Goal: Information Seeking & Learning: Learn about a topic

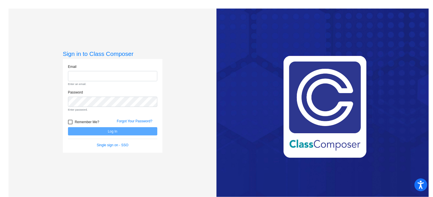
click at [95, 116] on div "Remember Me? Forgot Your Password?" at bounding box center [113, 121] width 98 height 12
click at [75, 76] on input "email" at bounding box center [112, 76] width 89 height 11
type input "[EMAIL_ADDRESS][DOMAIN_NAME]"
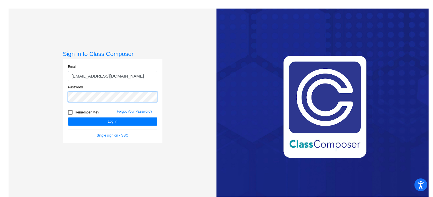
click at [68, 117] on button "Log In" at bounding box center [112, 121] width 89 height 8
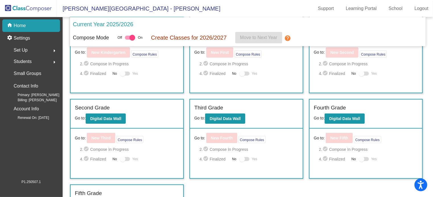
scroll to position [40, 0]
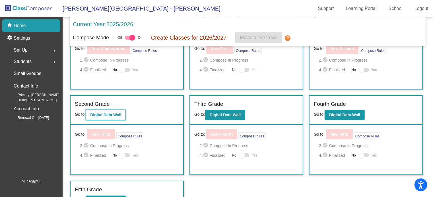
click at [105, 112] on b "Digital Data Wall" at bounding box center [105, 114] width 31 height 5
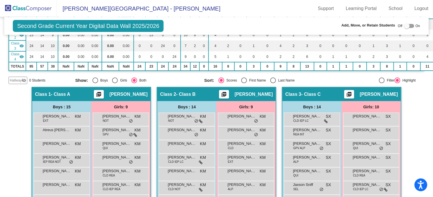
scroll to position [85, 0]
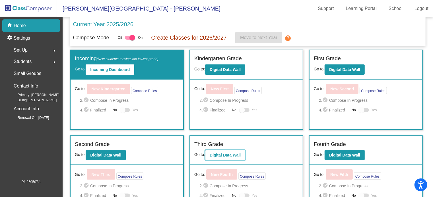
click at [226, 155] on b "Digital Data Wall" at bounding box center [225, 155] width 31 height 5
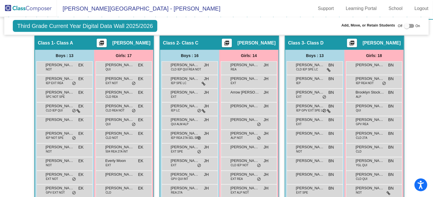
scroll to position [127, 0]
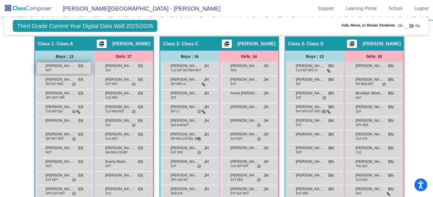
click at [48, 68] on span "NOT" at bounding box center [49, 70] width 6 height 4
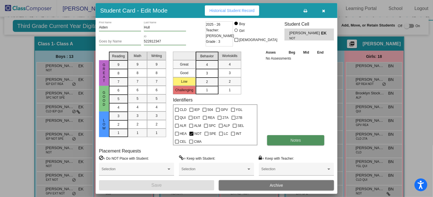
click at [282, 139] on button "Notes" at bounding box center [295, 140] width 57 height 10
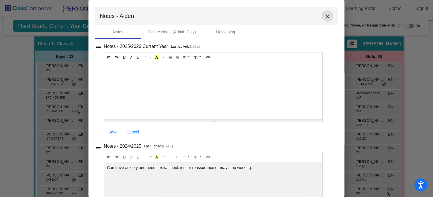
click at [325, 13] on mat-icon "close" at bounding box center [327, 16] width 7 height 7
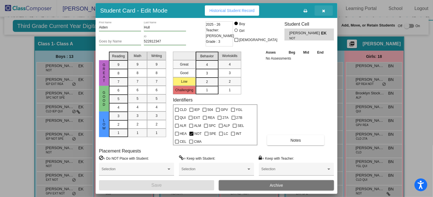
click at [324, 9] on icon "button" at bounding box center [324, 11] width 3 height 4
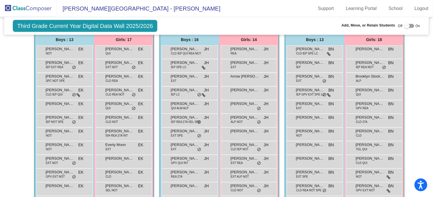
scroll to position [146, 0]
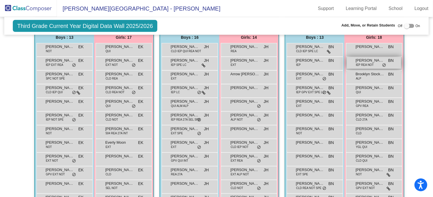
click at [365, 60] on span "[PERSON_NAME]" at bounding box center [370, 60] width 28 height 6
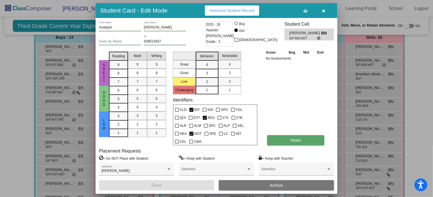
click at [290, 137] on button "Notes" at bounding box center [295, 140] width 57 height 10
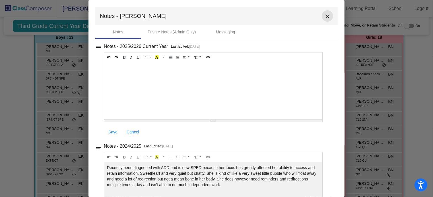
click at [324, 16] on mat-icon "close" at bounding box center [327, 16] width 7 height 7
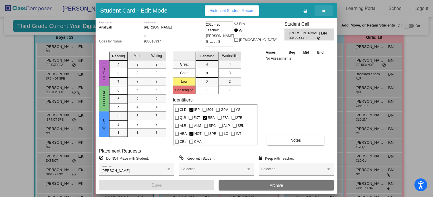
click at [324, 16] on button "button" at bounding box center [324, 10] width 18 height 10
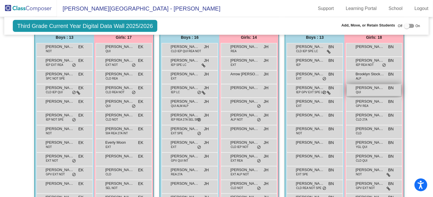
click at [359, 90] on span "QUI" at bounding box center [358, 92] width 5 height 4
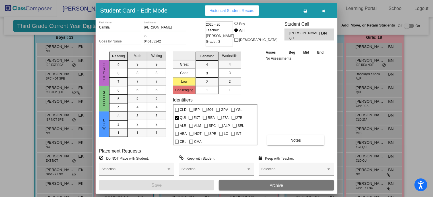
click at [323, 9] on icon "button" at bounding box center [324, 11] width 3 height 4
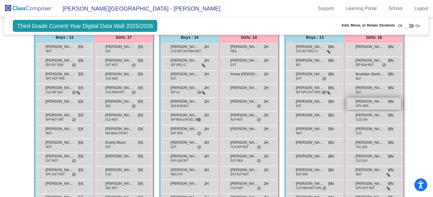
click at [357, 104] on span "GPV REA" at bounding box center [362, 106] width 13 height 4
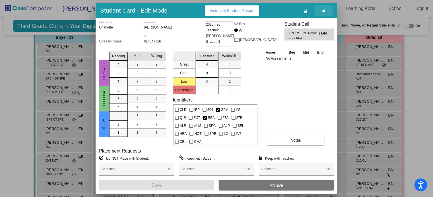
click at [323, 9] on icon "button" at bounding box center [324, 11] width 3 height 4
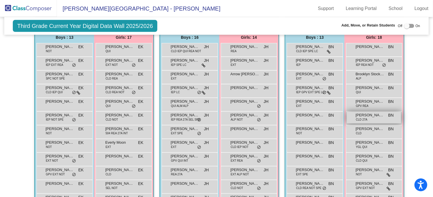
click at [363, 115] on span "[PERSON_NAME]" at bounding box center [370, 115] width 28 height 6
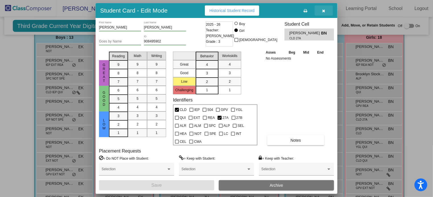
click at [323, 11] on icon "button" at bounding box center [324, 11] width 3 height 4
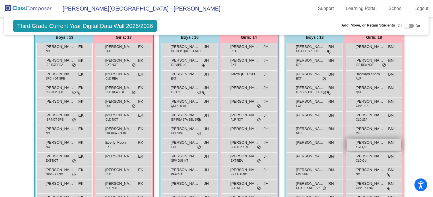
click at [367, 143] on span "[PERSON_NAME]" at bounding box center [370, 142] width 28 height 6
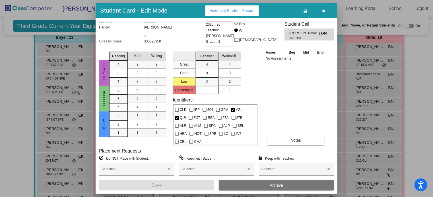
click at [326, 9] on button "button" at bounding box center [324, 10] width 18 height 10
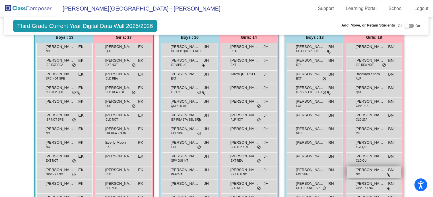
click at [367, 169] on span "[PERSON_NAME]" at bounding box center [370, 170] width 28 height 6
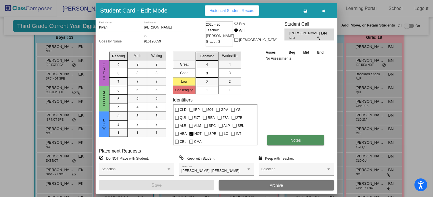
click at [291, 140] on span "Notes" at bounding box center [296, 140] width 11 height 5
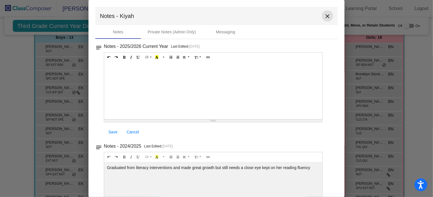
click at [325, 16] on mat-icon "close" at bounding box center [327, 16] width 7 height 7
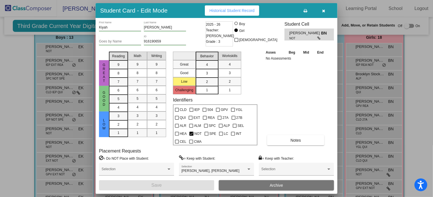
click at [324, 7] on button "button" at bounding box center [324, 10] width 18 height 10
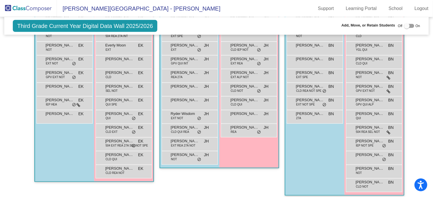
scroll to position [248, 0]
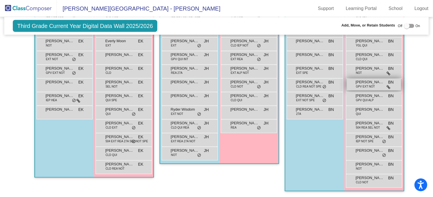
click at [363, 82] on span "[PERSON_NAME]" at bounding box center [370, 82] width 28 height 6
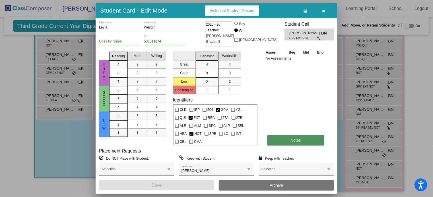
click at [287, 139] on button "Notes" at bounding box center [295, 140] width 57 height 10
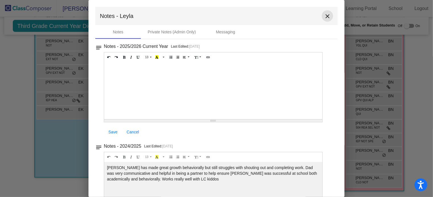
click at [322, 14] on button "close" at bounding box center [327, 15] width 11 height 11
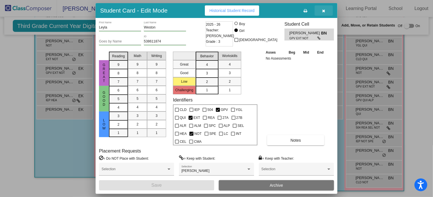
click at [324, 9] on icon "button" at bounding box center [324, 11] width 3 height 4
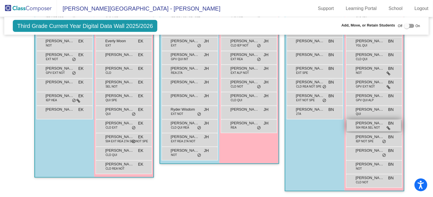
click at [368, 122] on span "[PERSON_NAME]" at bounding box center [370, 123] width 28 height 6
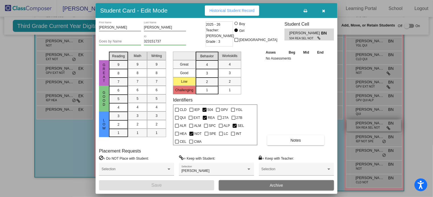
click at [368, 122] on div at bounding box center [216, 98] width 433 height 197
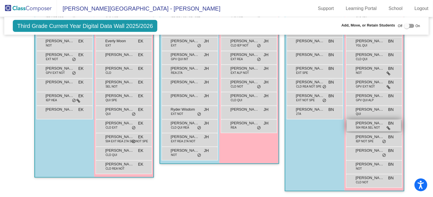
click at [367, 125] on span "504 REA SEL NOT" at bounding box center [368, 127] width 24 height 4
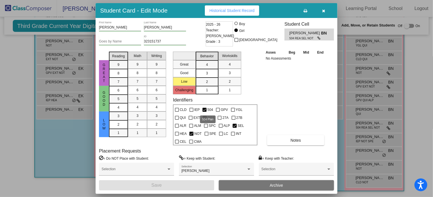
click at [208, 109] on span "504" at bounding box center [211, 109] width 6 height 7
click at [205, 112] on input "504" at bounding box center [204, 112] width 0 height 0
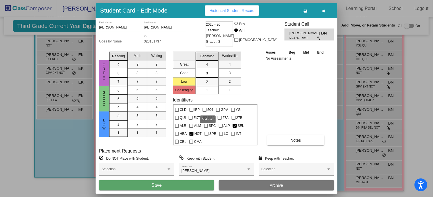
click at [204, 108] on div at bounding box center [205, 110] width 4 height 4
click at [204, 112] on input "504" at bounding box center [204, 112] width 0 height 0
checkbox input "true"
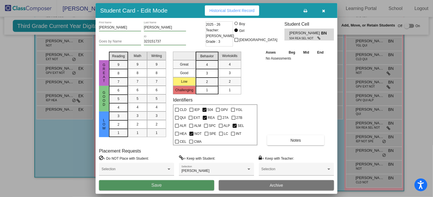
click at [158, 182] on span "Save" at bounding box center [156, 184] width 10 height 5
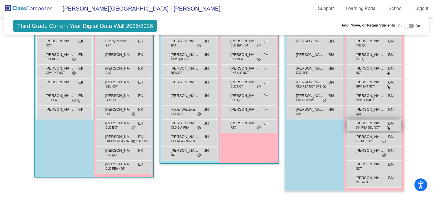
click at [372, 125] on span "504 REA SEL NOT" at bounding box center [368, 127] width 24 height 4
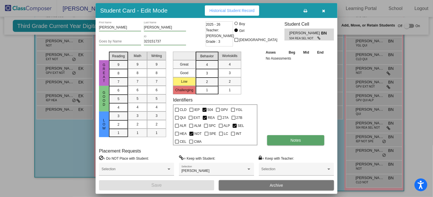
click at [280, 140] on button "Notes" at bounding box center [295, 140] width 57 height 10
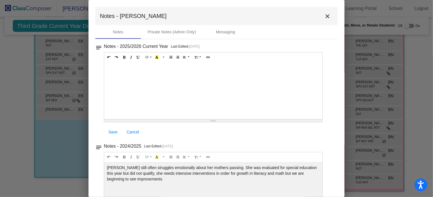
click at [323, 12] on button "close" at bounding box center [327, 15] width 11 height 11
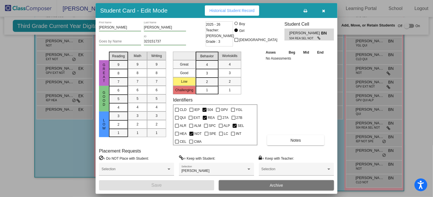
click at [321, 8] on button "button" at bounding box center [324, 10] width 18 height 10
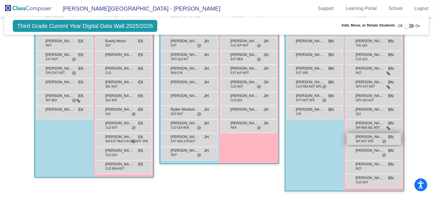
click at [367, 139] on span "IEP NOT SPE" at bounding box center [365, 141] width 18 height 4
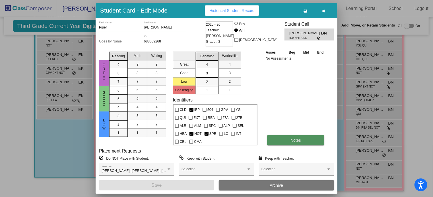
click at [292, 139] on span "Notes" at bounding box center [296, 140] width 11 height 5
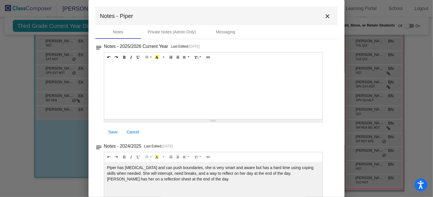
click at [324, 15] on mat-icon "close" at bounding box center [327, 16] width 7 height 7
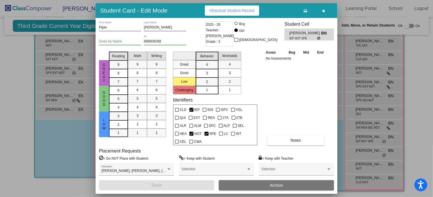
click at [323, 11] on icon "button" at bounding box center [324, 11] width 3 height 4
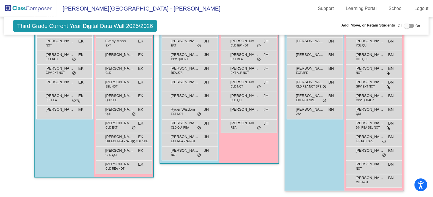
click at [358, 160] on div "[PERSON_NAME] NOT BN lock do_not_disturb_alt" at bounding box center [374, 167] width 56 height 14
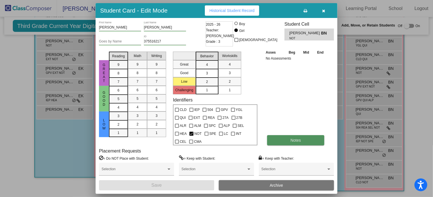
click at [293, 137] on button "Notes" at bounding box center [295, 140] width 57 height 10
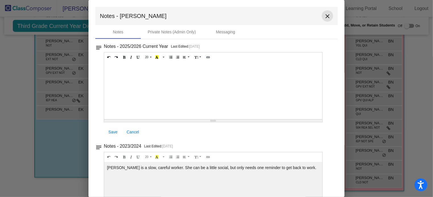
click at [325, 16] on mat-icon "close" at bounding box center [327, 16] width 7 height 7
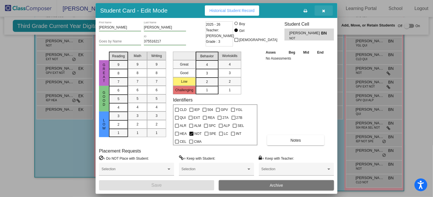
click at [324, 9] on icon "button" at bounding box center [324, 11] width 3 height 4
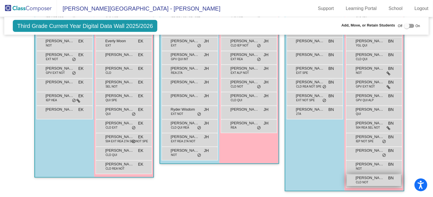
click at [367, 177] on span "[PERSON_NAME]" at bounding box center [370, 178] width 28 height 6
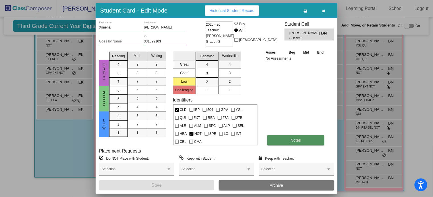
click at [295, 137] on button "Notes" at bounding box center [295, 140] width 57 height 10
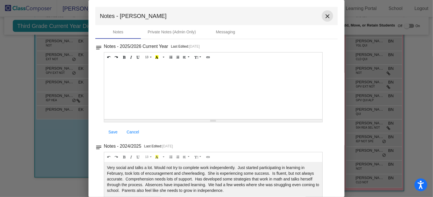
click at [324, 15] on mat-icon "close" at bounding box center [327, 16] width 7 height 7
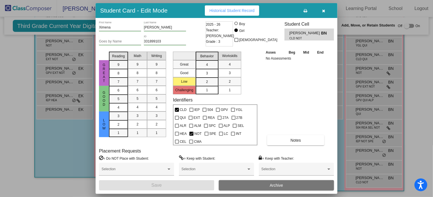
click at [324, 10] on icon "button" at bounding box center [324, 11] width 3 height 4
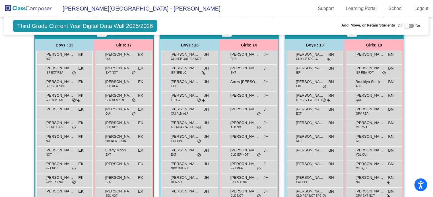
scroll to position [135, 0]
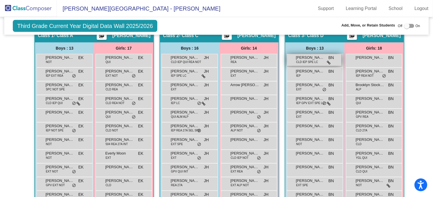
click at [303, 56] on span "[PERSON_NAME]" at bounding box center [310, 58] width 28 height 6
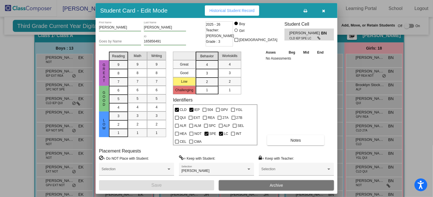
click at [321, 7] on button "button" at bounding box center [324, 10] width 18 height 10
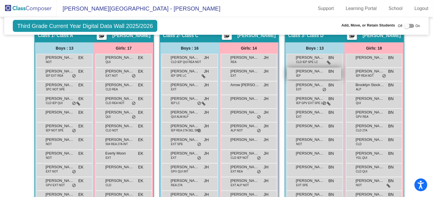
click at [311, 73] on div "[PERSON_NAME] IEP BN lock do_not_disturb_alt" at bounding box center [314, 74] width 54 height 12
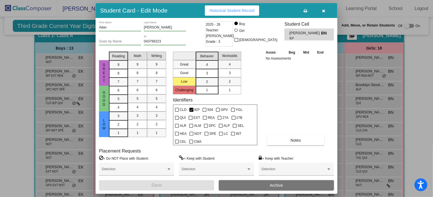
click at [321, 13] on button "button" at bounding box center [324, 10] width 18 height 10
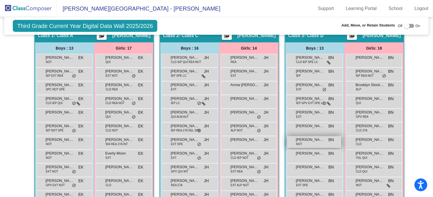
click at [298, 142] on span "NOT" at bounding box center [299, 144] width 6 height 4
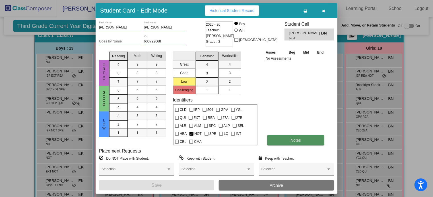
click at [289, 140] on button "Notes" at bounding box center [295, 140] width 57 height 10
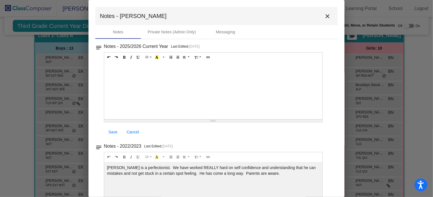
click at [324, 16] on mat-icon "close" at bounding box center [327, 16] width 7 height 7
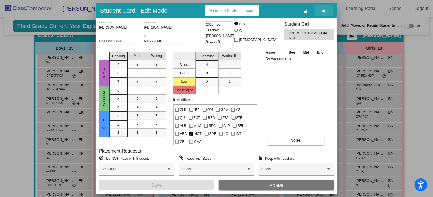
click at [324, 8] on span "button" at bounding box center [324, 10] width 3 height 5
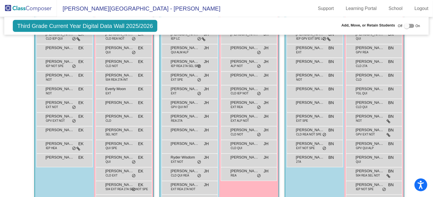
scroll to position [203, 0]
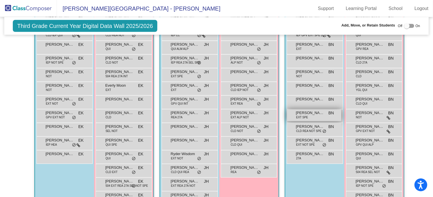
click at [296, 115] on span "EXT SPE" at bounding box center [302, 117] width 12 height 4
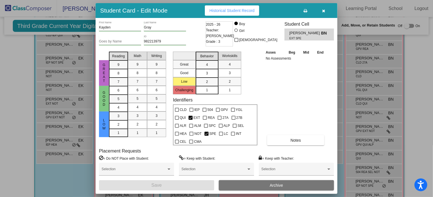
click at [323, 8] on button "button" at bounding box center [324, 10] width 18 height 10
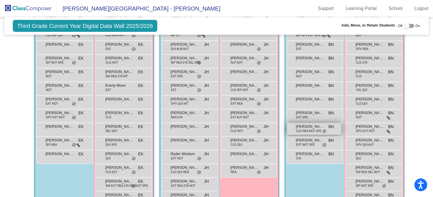
click at [289, 123] on div "[PERSON_NAME] CLD [PERSON_NAME] NOT SPE BN lock do_not_disturb_alt" at bounding box center [314, 129] width 54 height 12
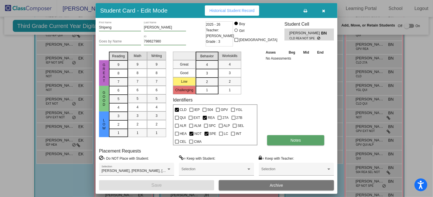
click at [292, 141] on span "Notes" at bounding box center [296, 140] width 11 height 5
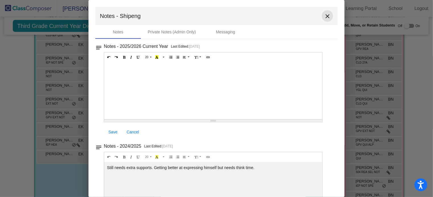
click at [324, 14] on mat-icon "close" at bounding box center [327, 16] width 7 height 7
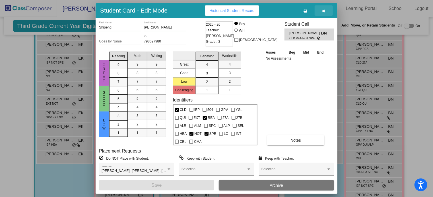
click at [324, 10] on icon "button" at bounding box center [324, 11] width 3 height 4
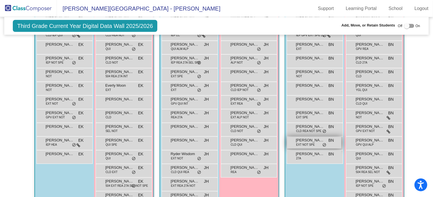
click at [293, 141] on div "[PERSON_NAME] EXT NOT SPE BN lock do_not_disturb_alt" at bounding box center [314, 143] width 54 height 12
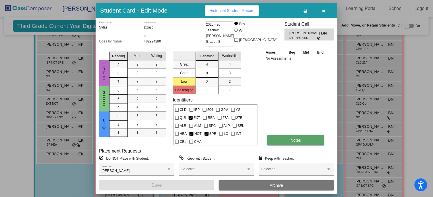
click at [294, 140] on span "Notes" at bounding box center [296, 140] width 11 height 5
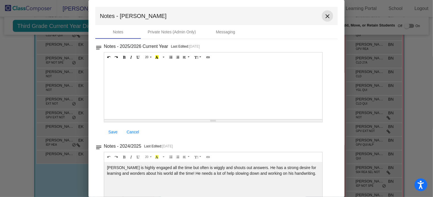
click at [324, 16] on mat-icon "close" at bounding box center [327, 16] width 7 height 7
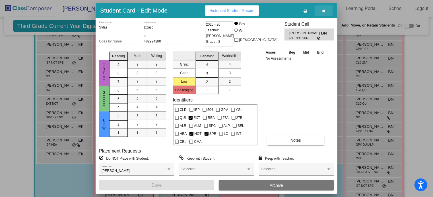
click at [323, 9] on icon "button" at bounding box center [324, 11] width 3 height 4
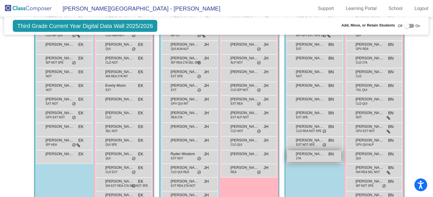
click at [294, 153] on div "[PERSON_NAME] 27A BN lock do_not_disturb_alt" at bounding box center [314, 156] width 54 height 12
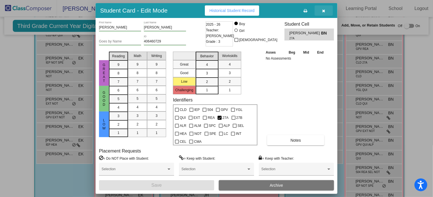
click at [323, 11] on icon "button" at bounding box center [324, 11] width 3 height 4
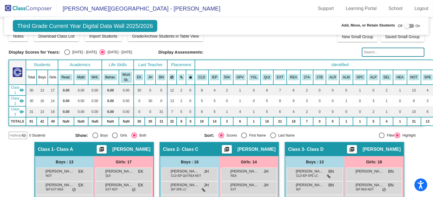
scroll to position [5, 0]
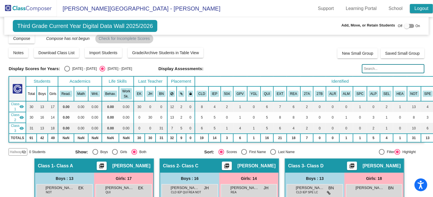
click at [419, 6] on link "Logout" at bounding box center [421, 8] width 23 height 9
